Goal: Communication & Community: Participate in discussion

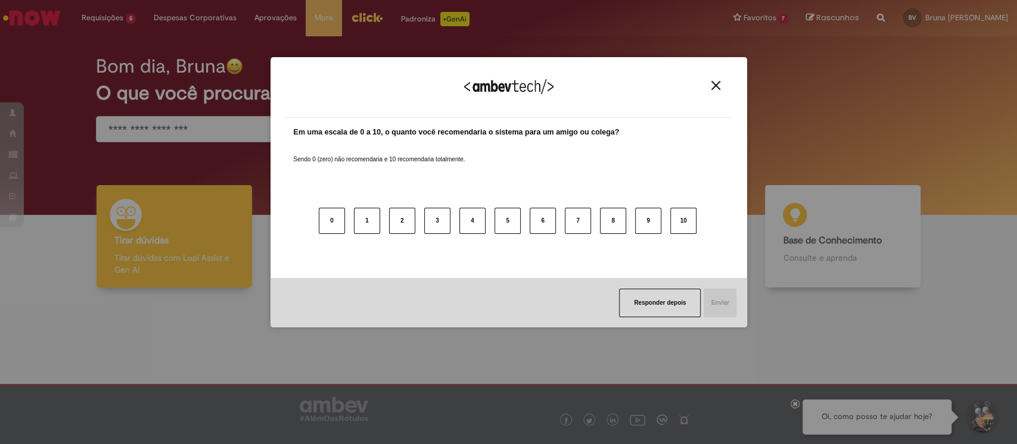
click at [715, 84] on img "Close" at bounding box center [715, 85] width 9 height 9
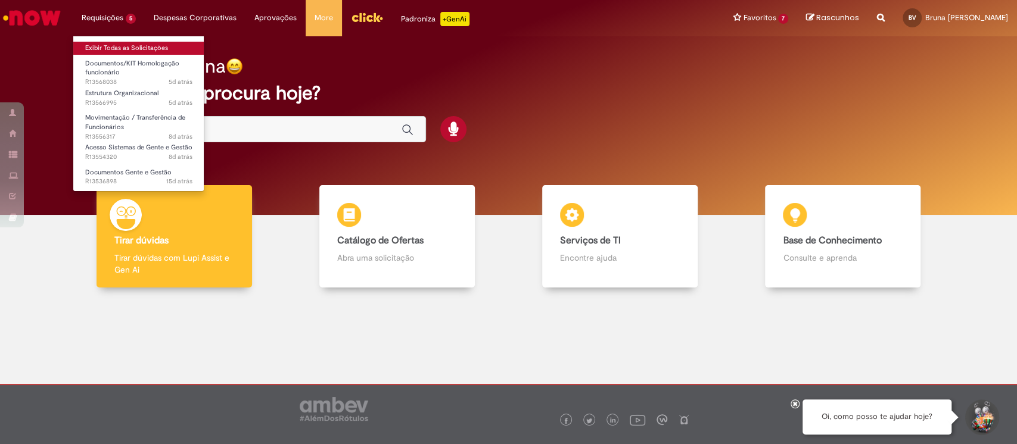
click at [120, 44] on link "Exibir Todas as Solicitações" at bounding box center [138, 48] width 131 height 13
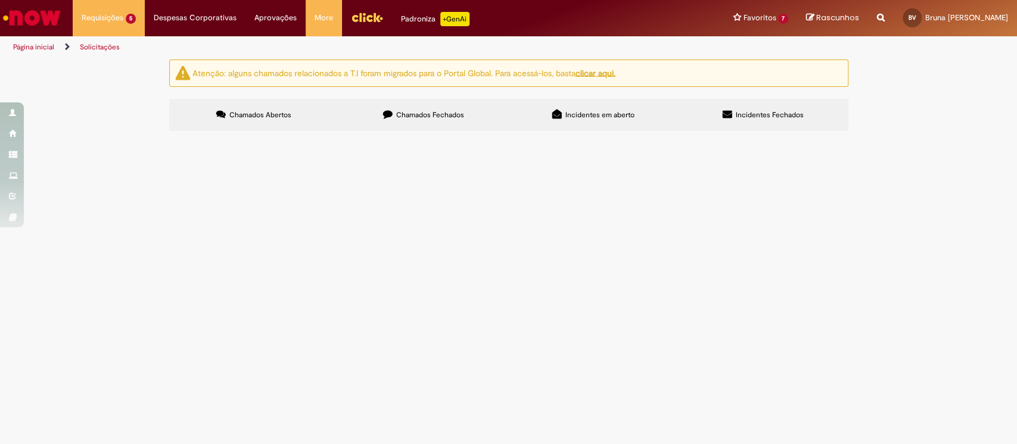
click at [0, 0] on span "Bom dia, tudo bem? conforme alinhado com [PERSON_NAME]/[PERSON_NAME], estou abr…" at bounding box center [0, 0] width 0 height 0
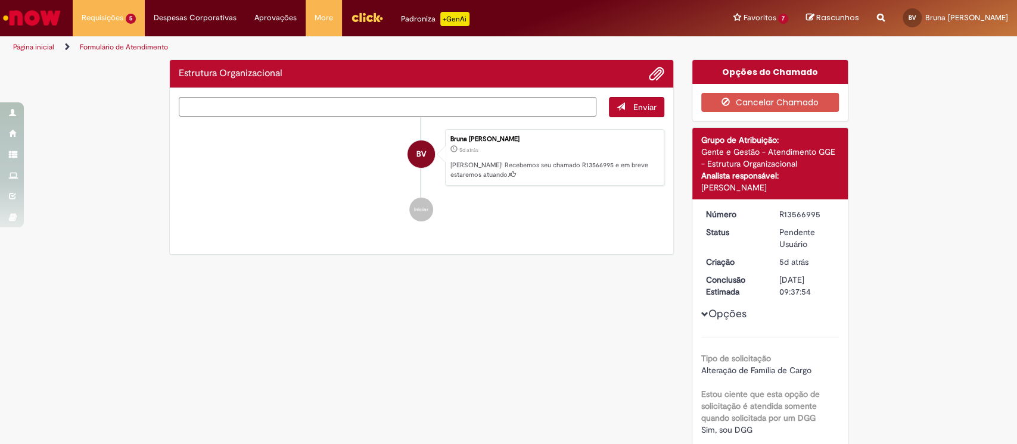
click at [356, 255] on div "Enviar BV Bruna Franciele Nicolau De Souza Valentim 5d atrás 5 dias atrás Ola! …" at bounding box center [422, 171] width 504 height 167
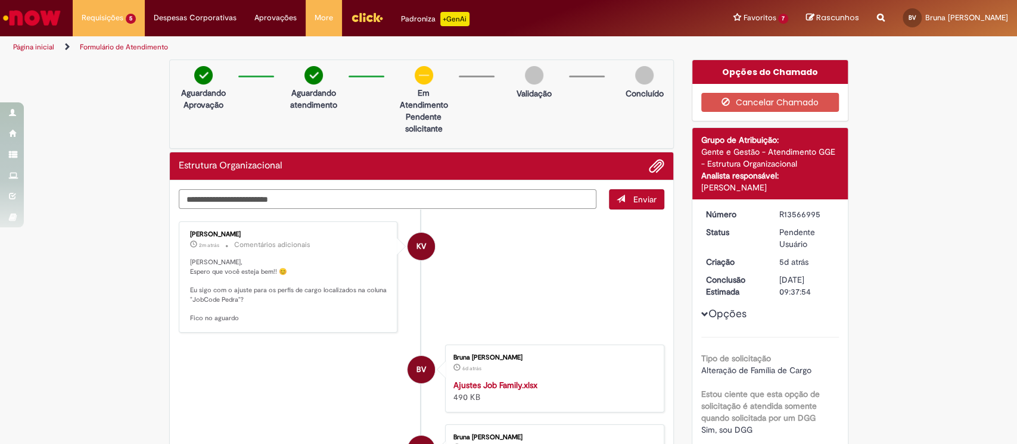
click at [211, 197] on textarea "Digite sua mensagem aqui..." at bounding box center [388, 199] width 418 height 20
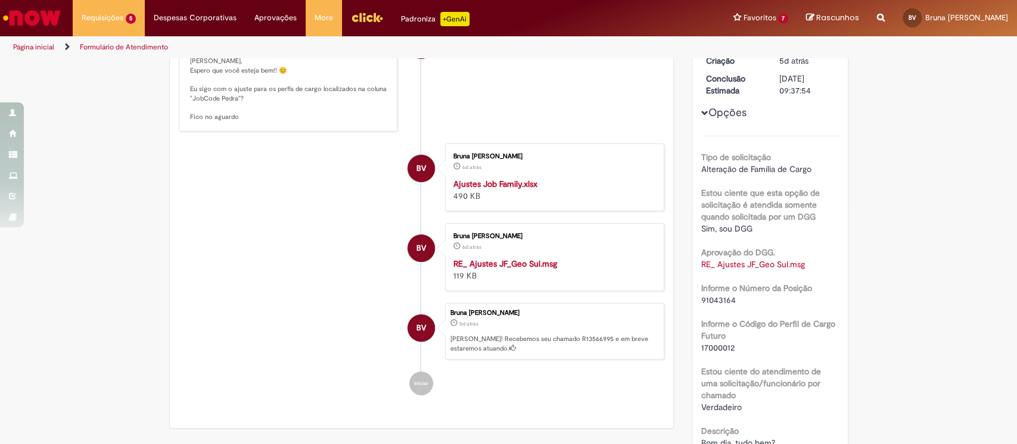
scroll to position [191, 0]
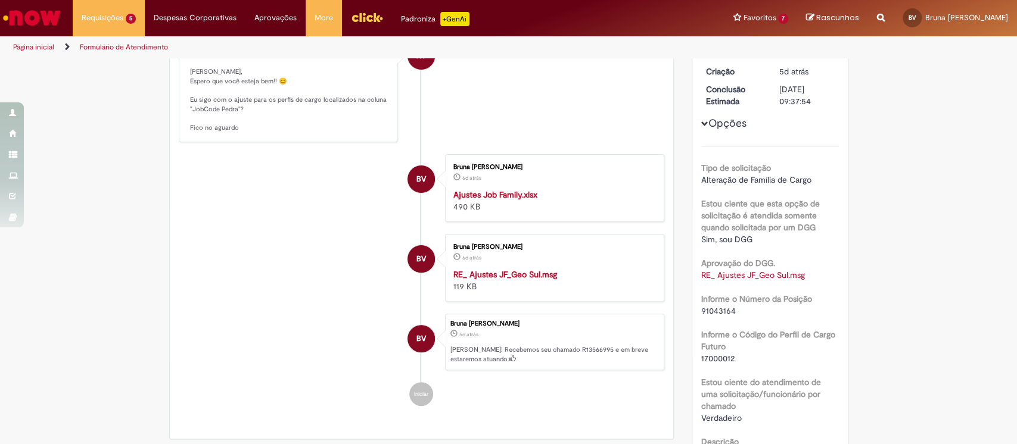
click at [476, 194] on strong "Ajustes Job Family.xlsx" at bounding box center [495, 194] width 84 height 11
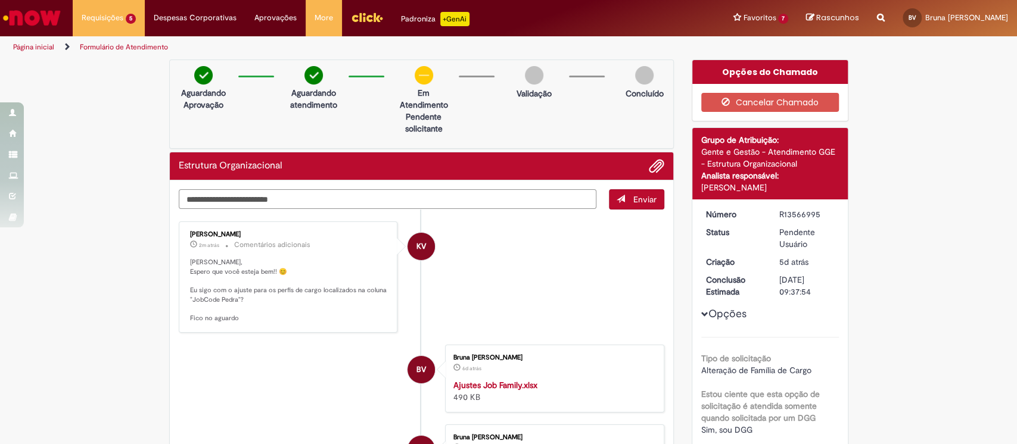
click at [364, 193] on textarea "Digite sua mensagem aqui..." at bounding box center [388, 199] width 418 height 20
type textarea "**********"
click at [625, 203] on button "Enviar" at bounding box center [636, 199] width 55 height 20
